Goal: Task Accomplishment & Management: Manage account settings

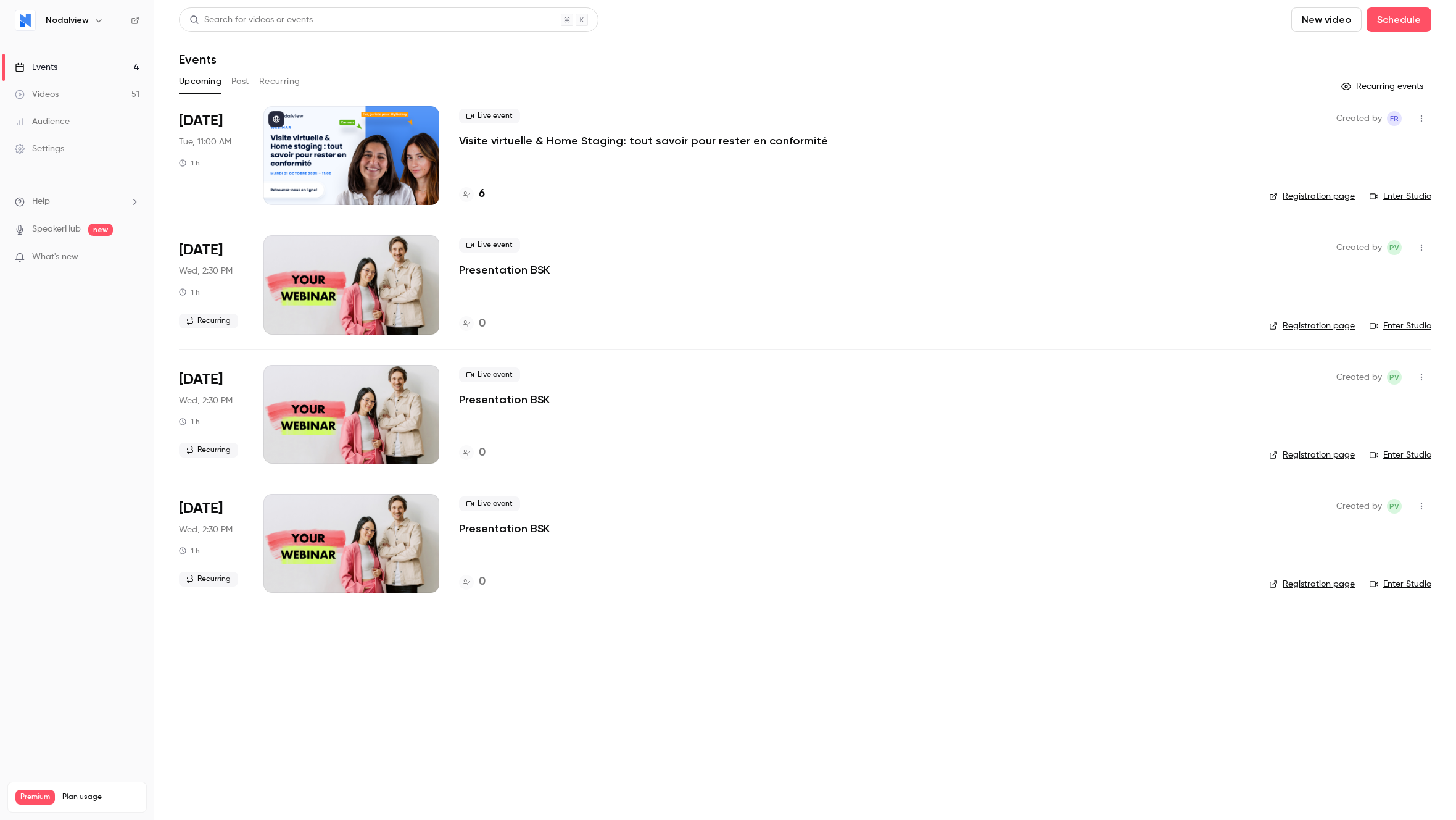
click at [413, 163] on div at bounding box center [351, 155] width 176 height 99
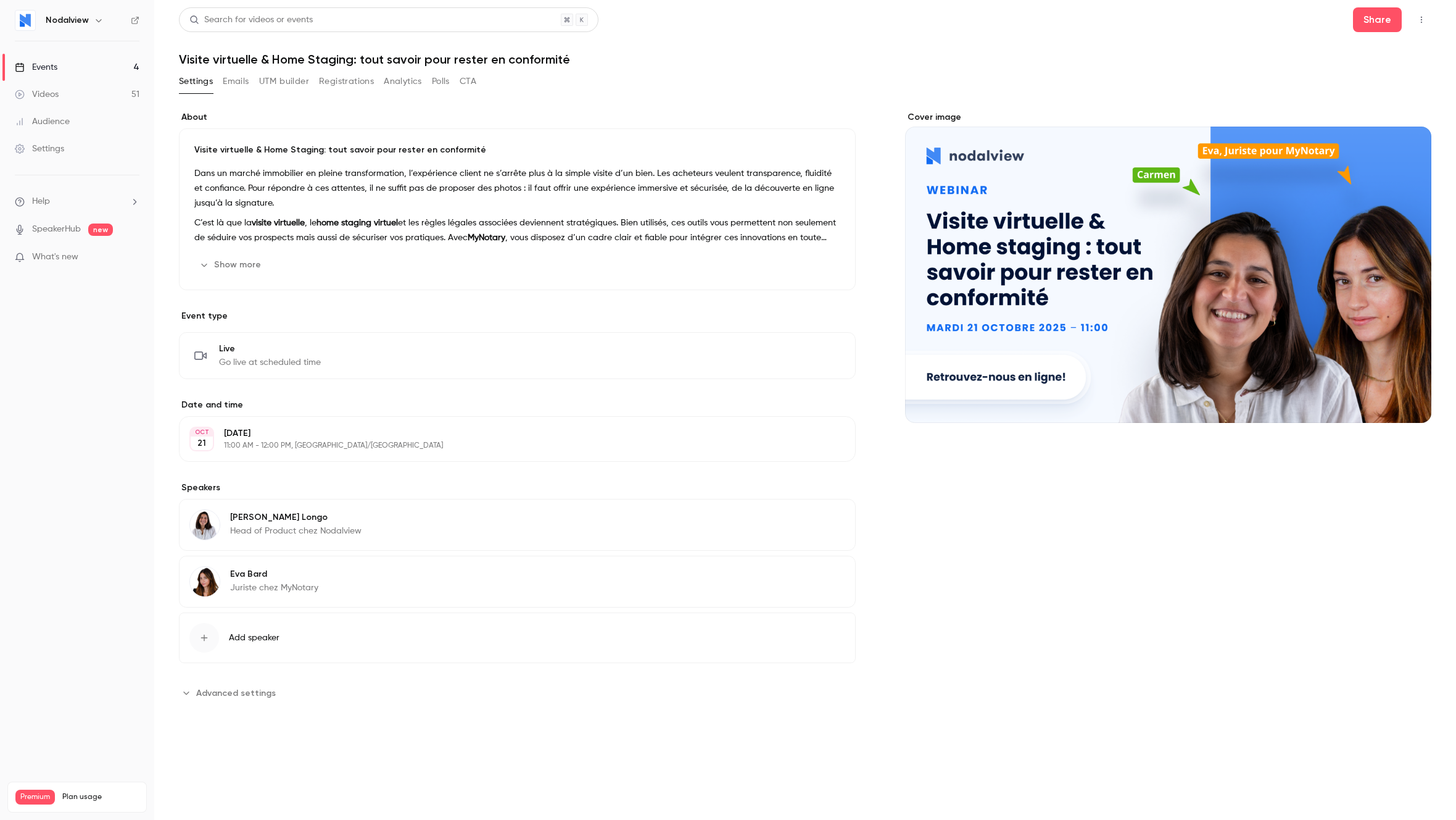
click at [241, 88] on button "Emails" at bounding box center [236, 81] width 26 height 20
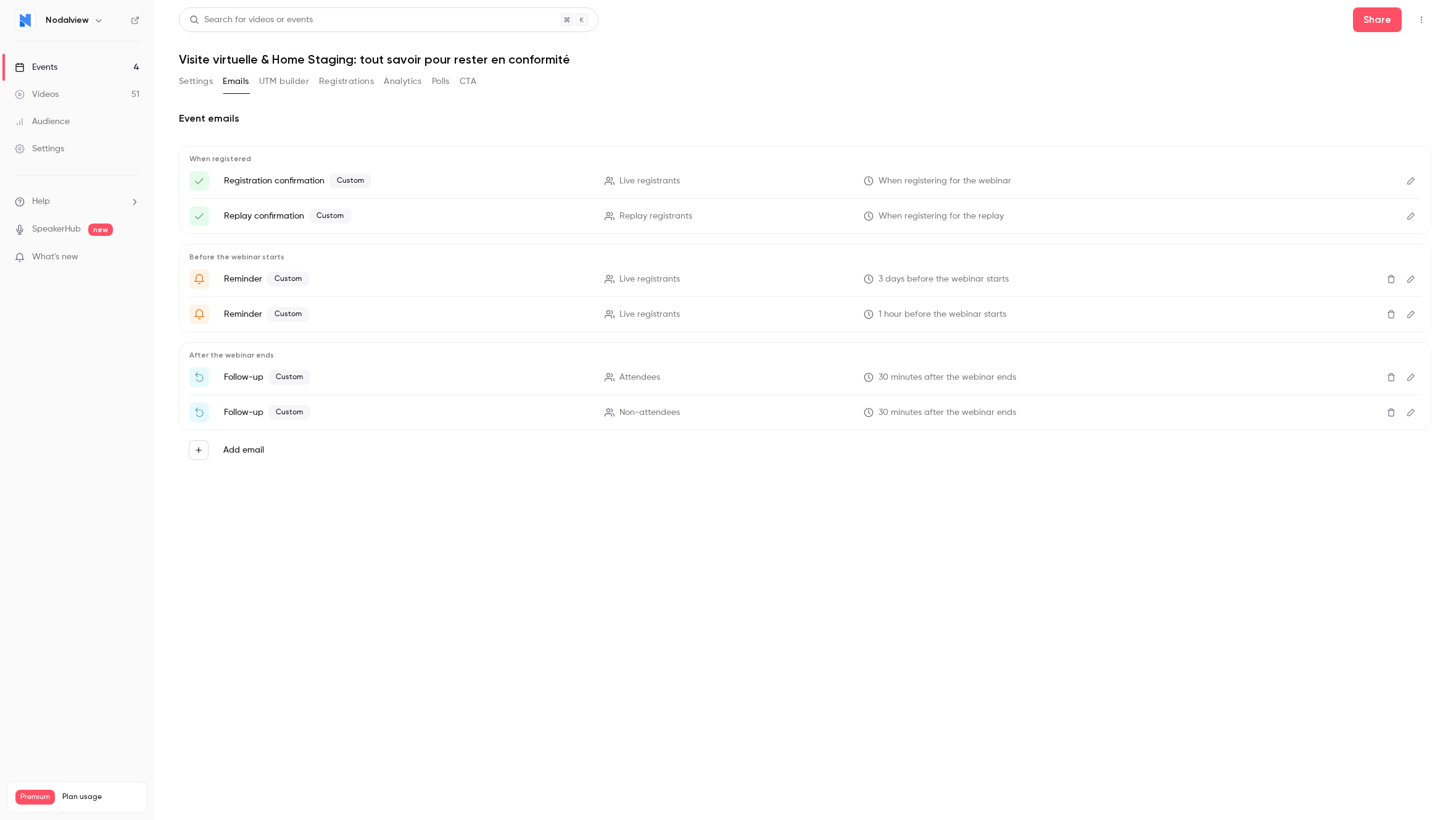
click at [271, 77] on button "UTM builder" at bounding box center [284, 81] width 50 height 20
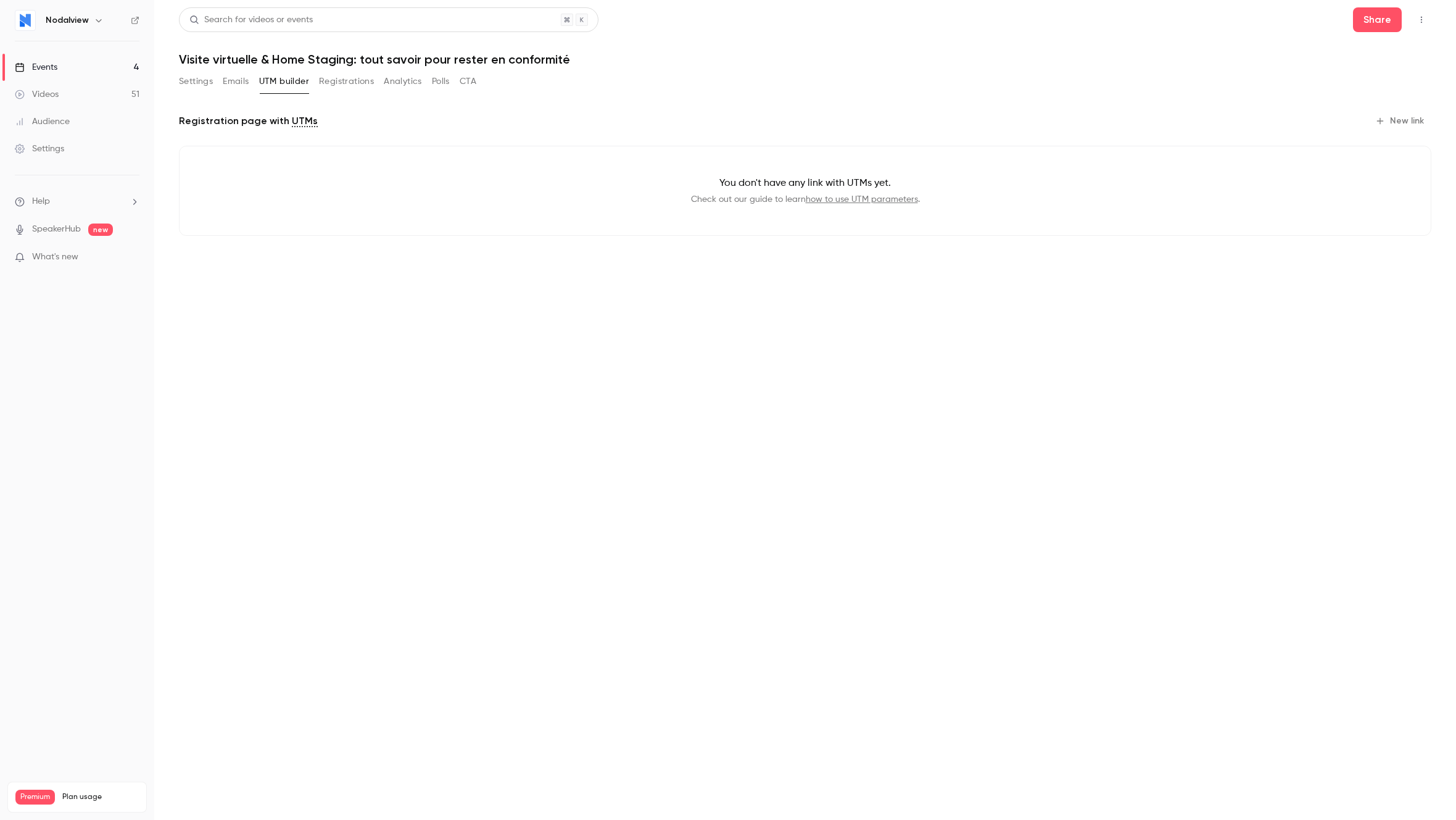
click at [200, 86] on button "Settings" at bounding box center [196, 81] width 34 height 20
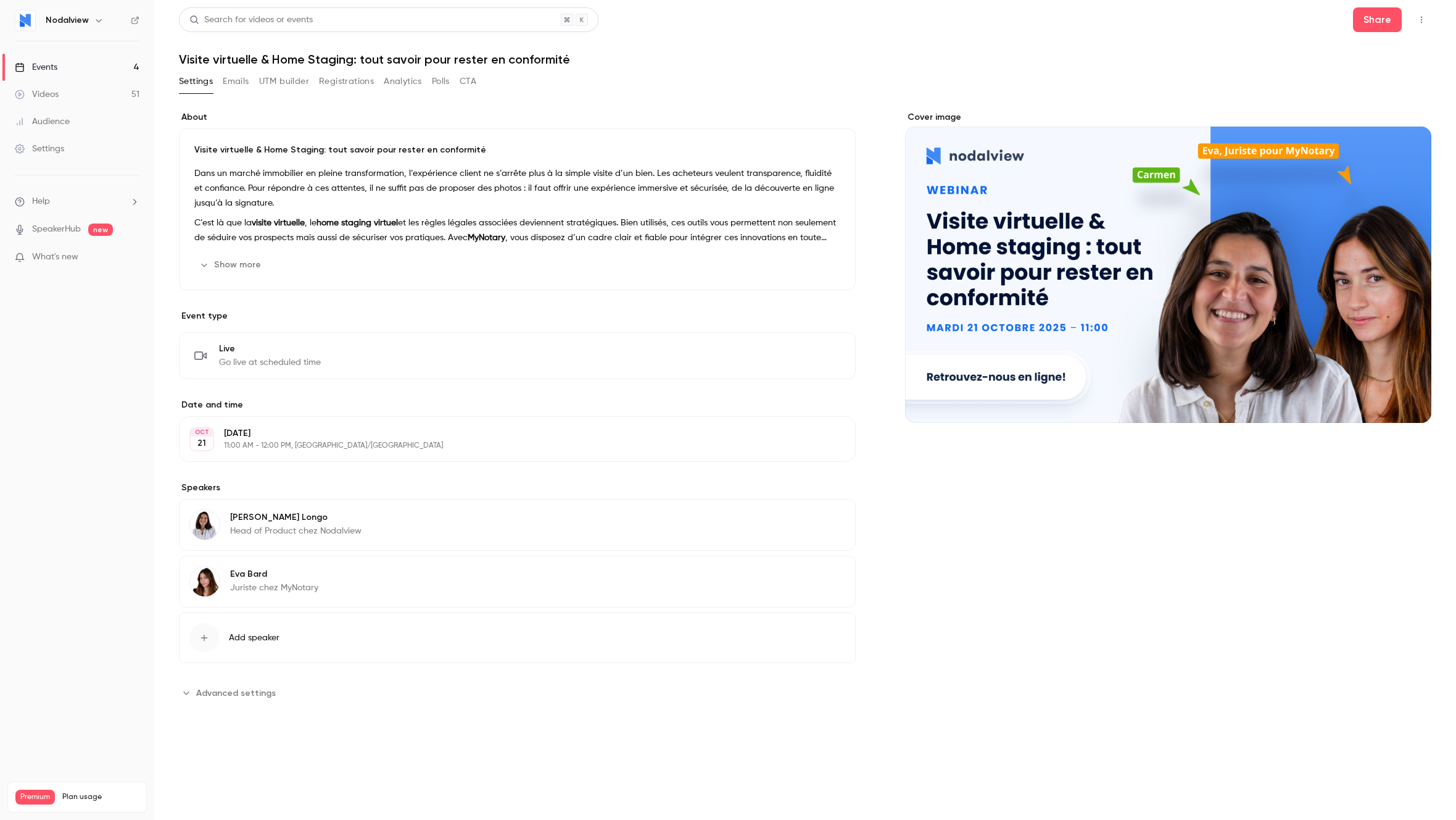
click at [239, 82] on button "Emails" at bounding box center [236, 81] width 26 height 20
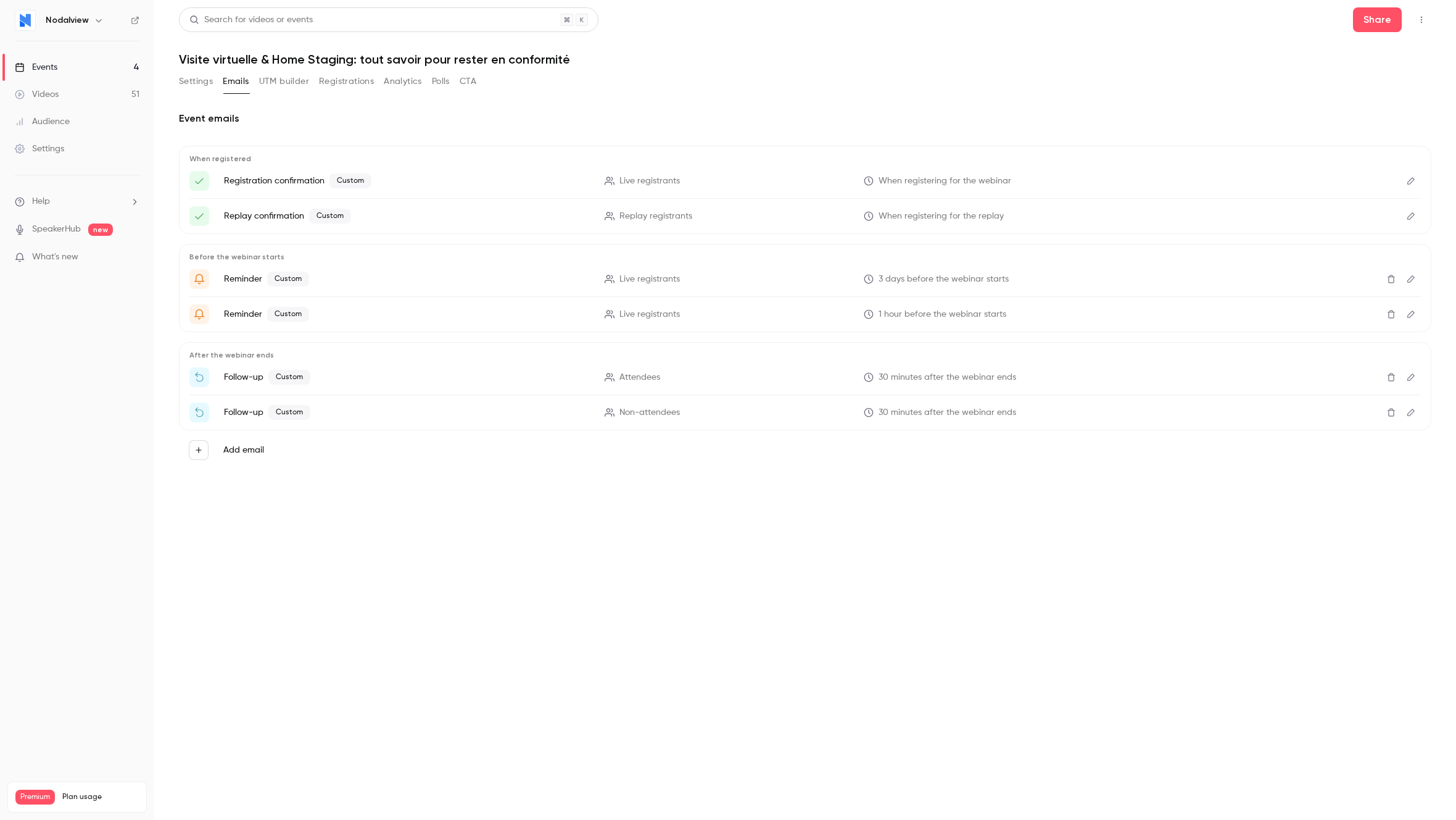
click at [1414, 181] on icon "Edit" at bounding box center [1411, 181] width 10 height 9
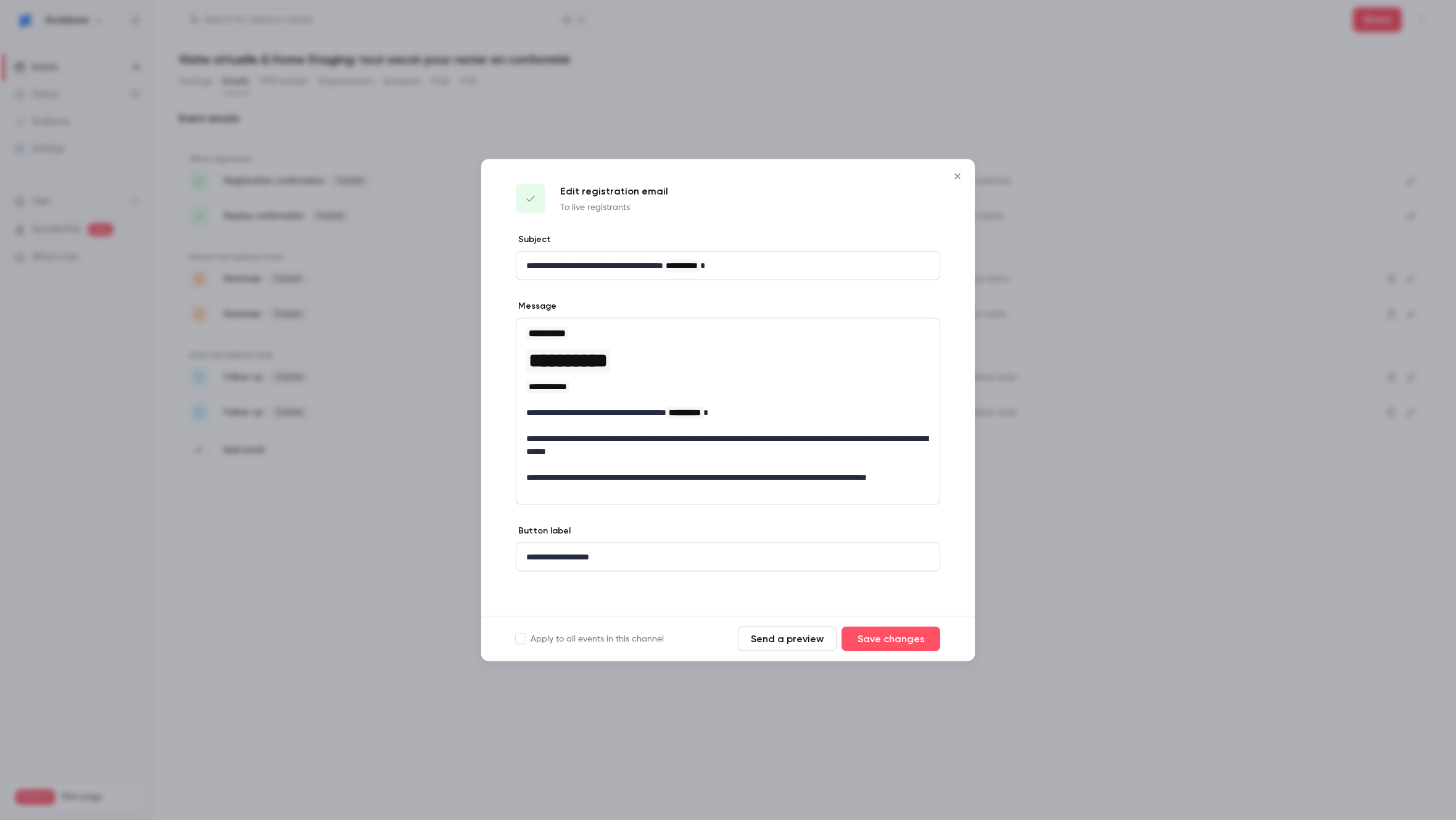
click at [957, 179] on icon "Close" at bounding box center [958, 176] width 15 height 10
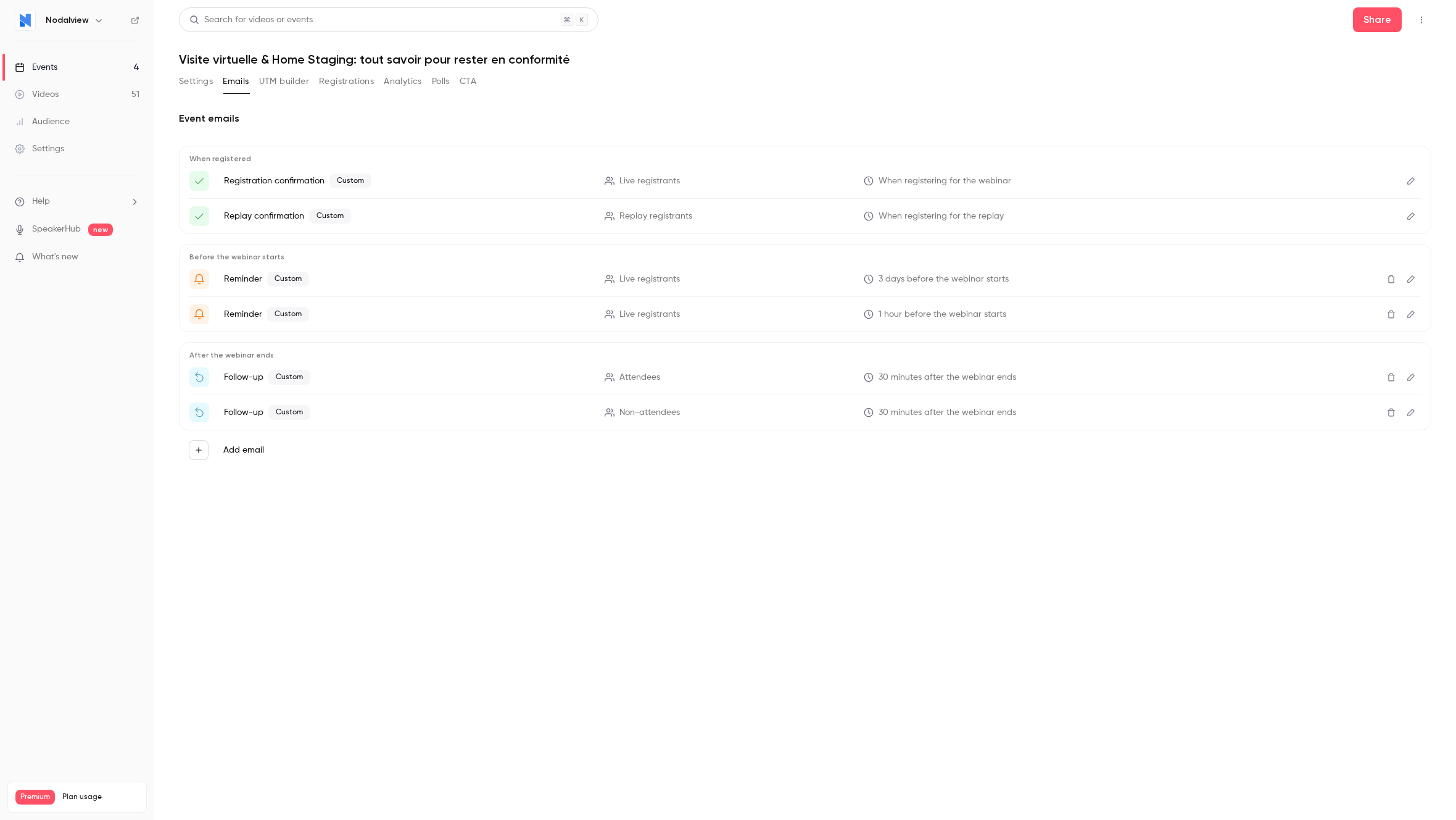
click at [190, 82] on button "Settings" at bounding box center [196, 81] width 34 height 20
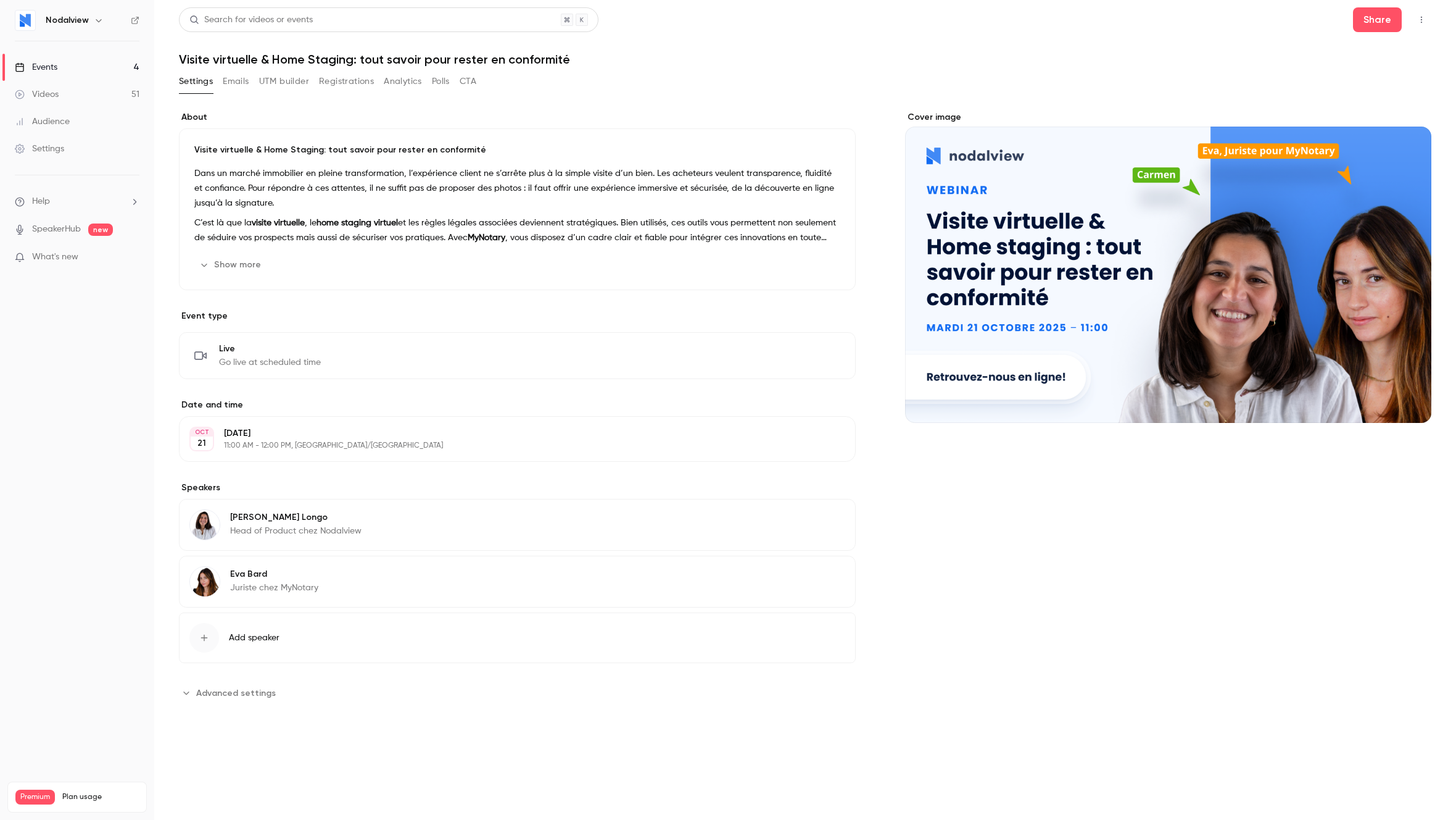
click at [231, 84] on button "Emails" at bounding box center [236, 81] width 26 height 20
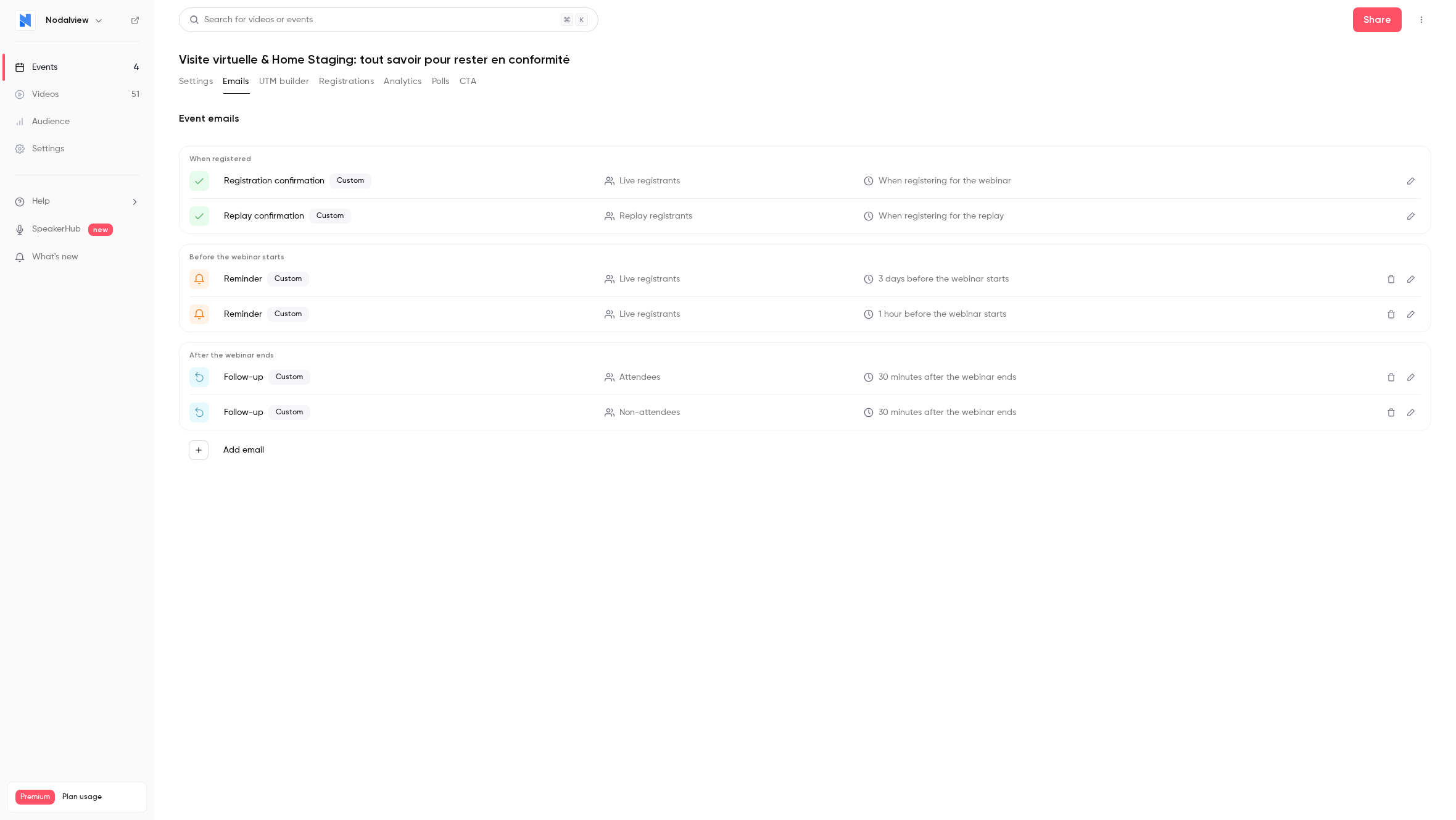
click at [271, 81] on button "UTM builder" at bounding box center [284, 81] width 50 height 20
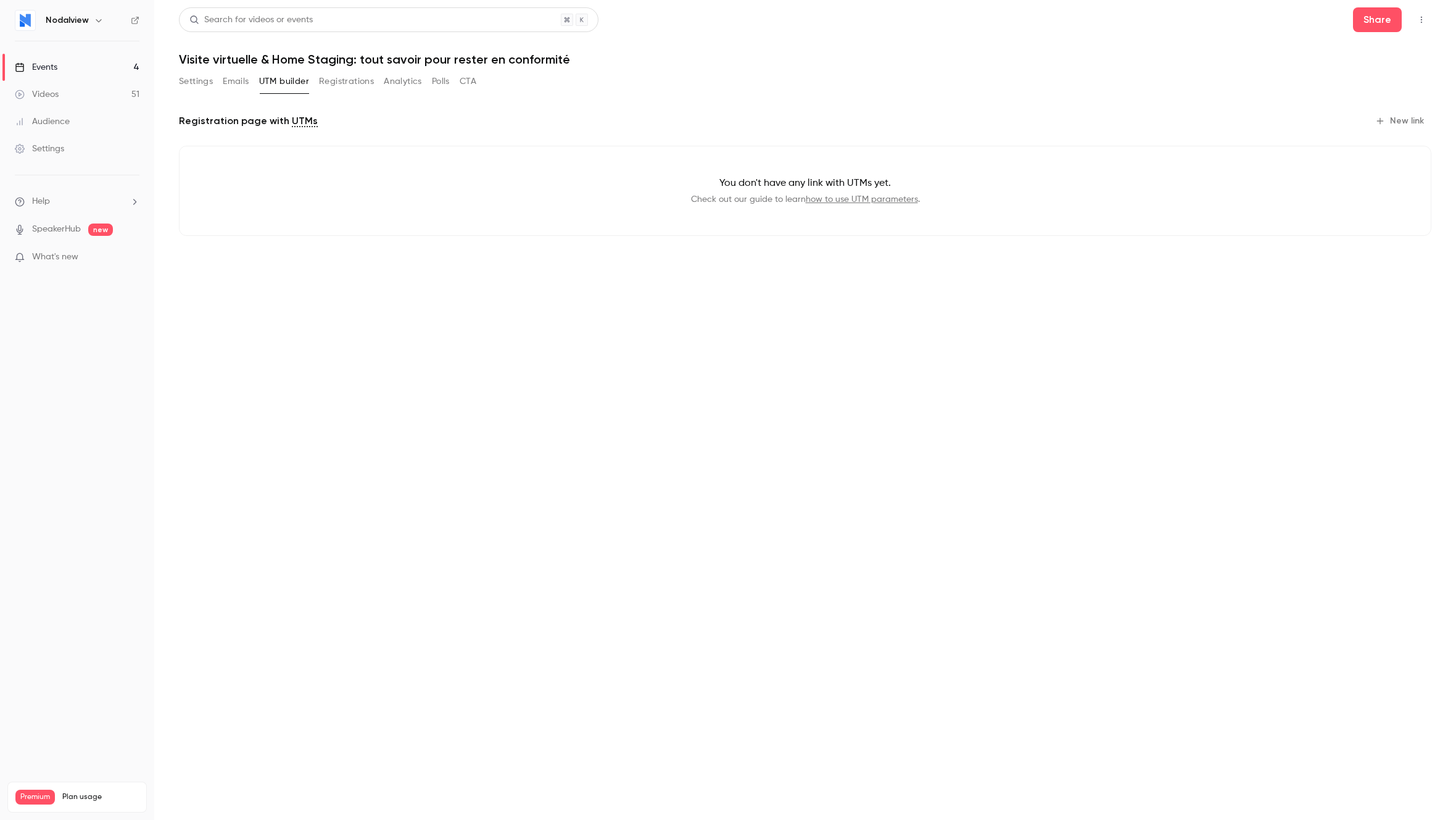
click at [336, 81] on button "Registrations" at bounding box center [346, 81] width 55 height 20
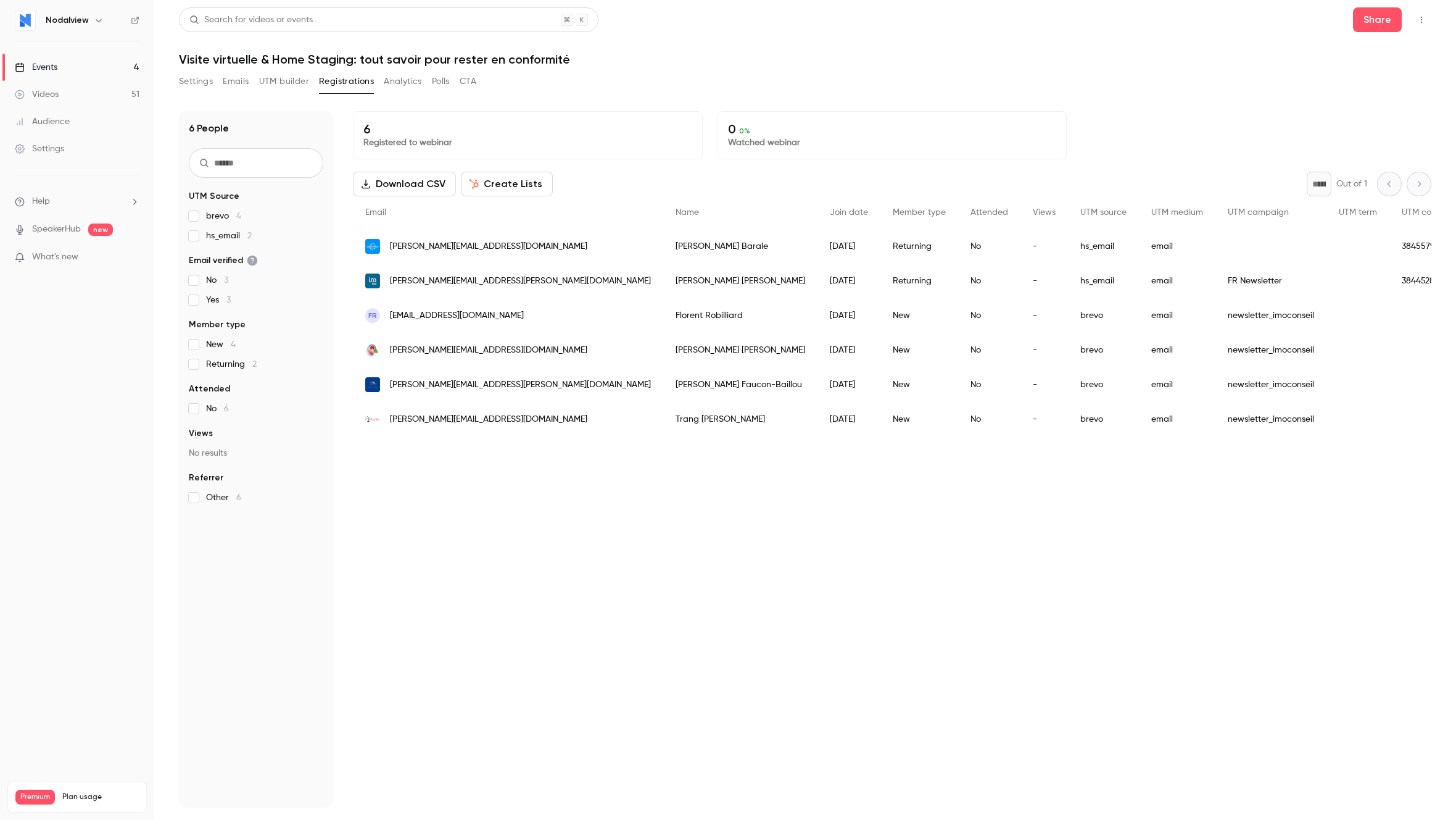
click at [203, 88] on button "Settings" at bounding box center [196, 81] width 34 height 20
